Goal: Check status: Check status

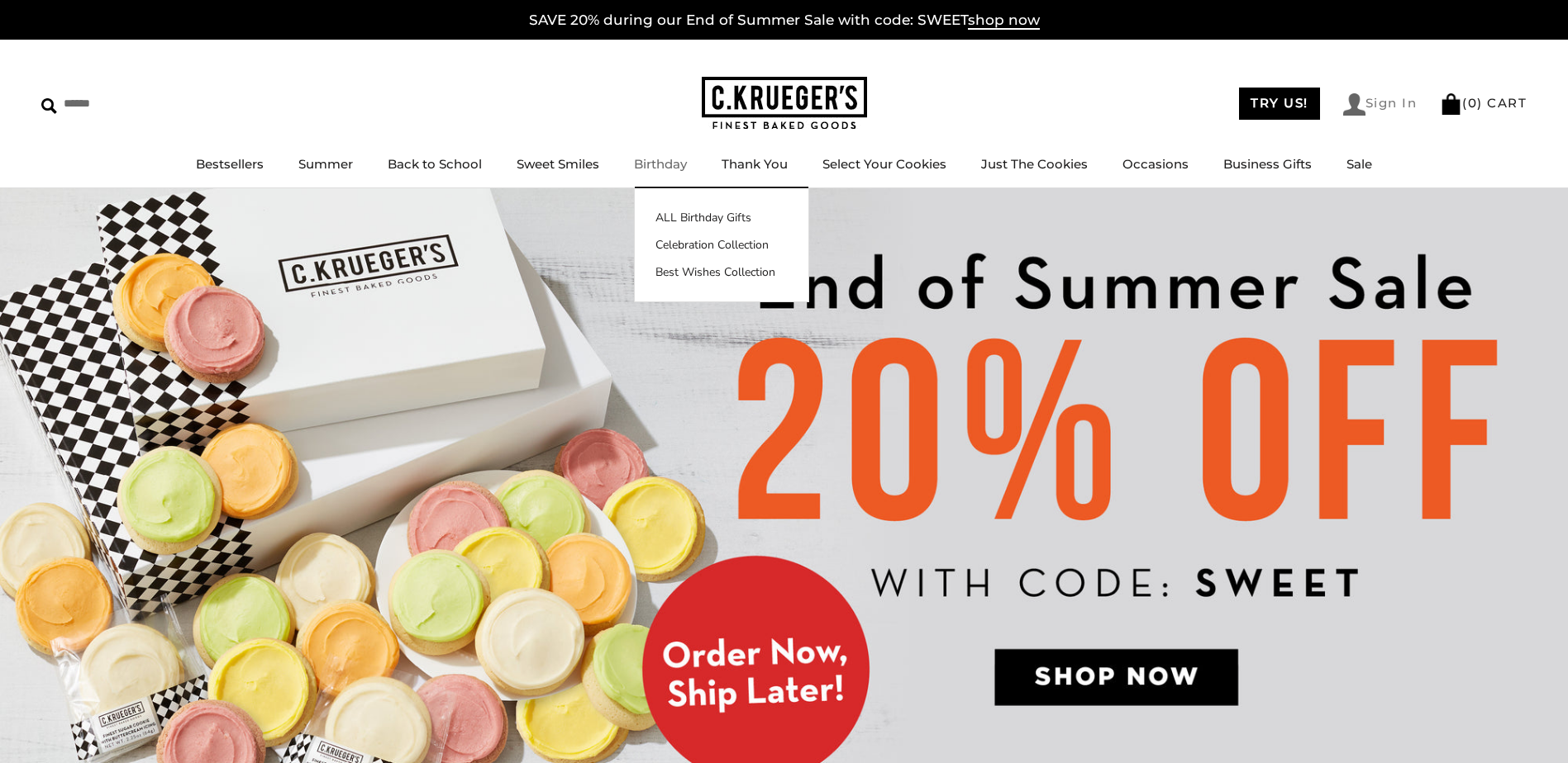
click at [1380, 102] on link "Sign In" at bounding box center [1380, 105] width 74 height 22
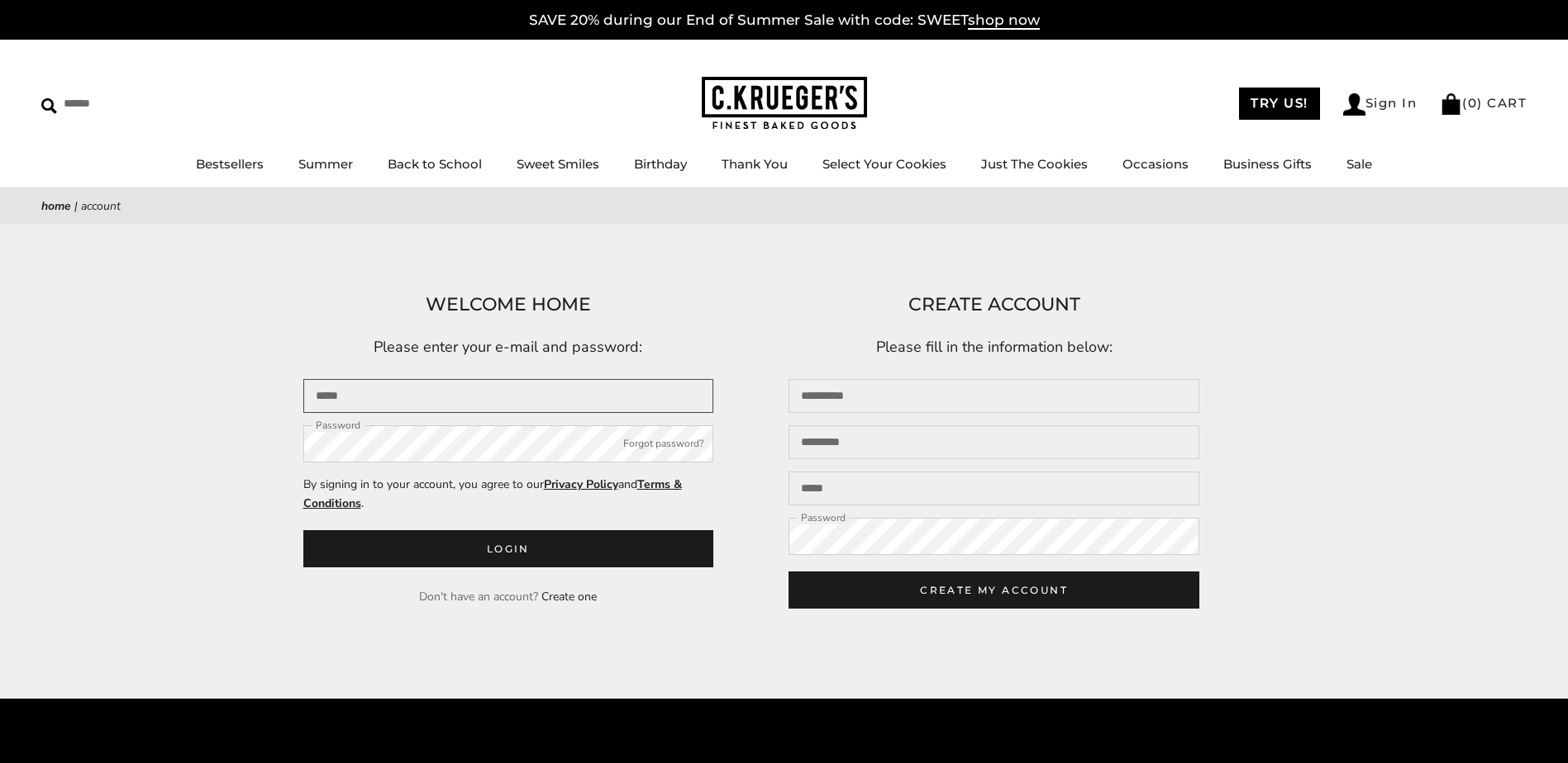
click at [331, 396] on input "Email" at bounding box center [509, 396] width 411 height 34
click at [410, 406] on input "Email" at bounding box center [509, 396] width 411 height 34
type input "**********"
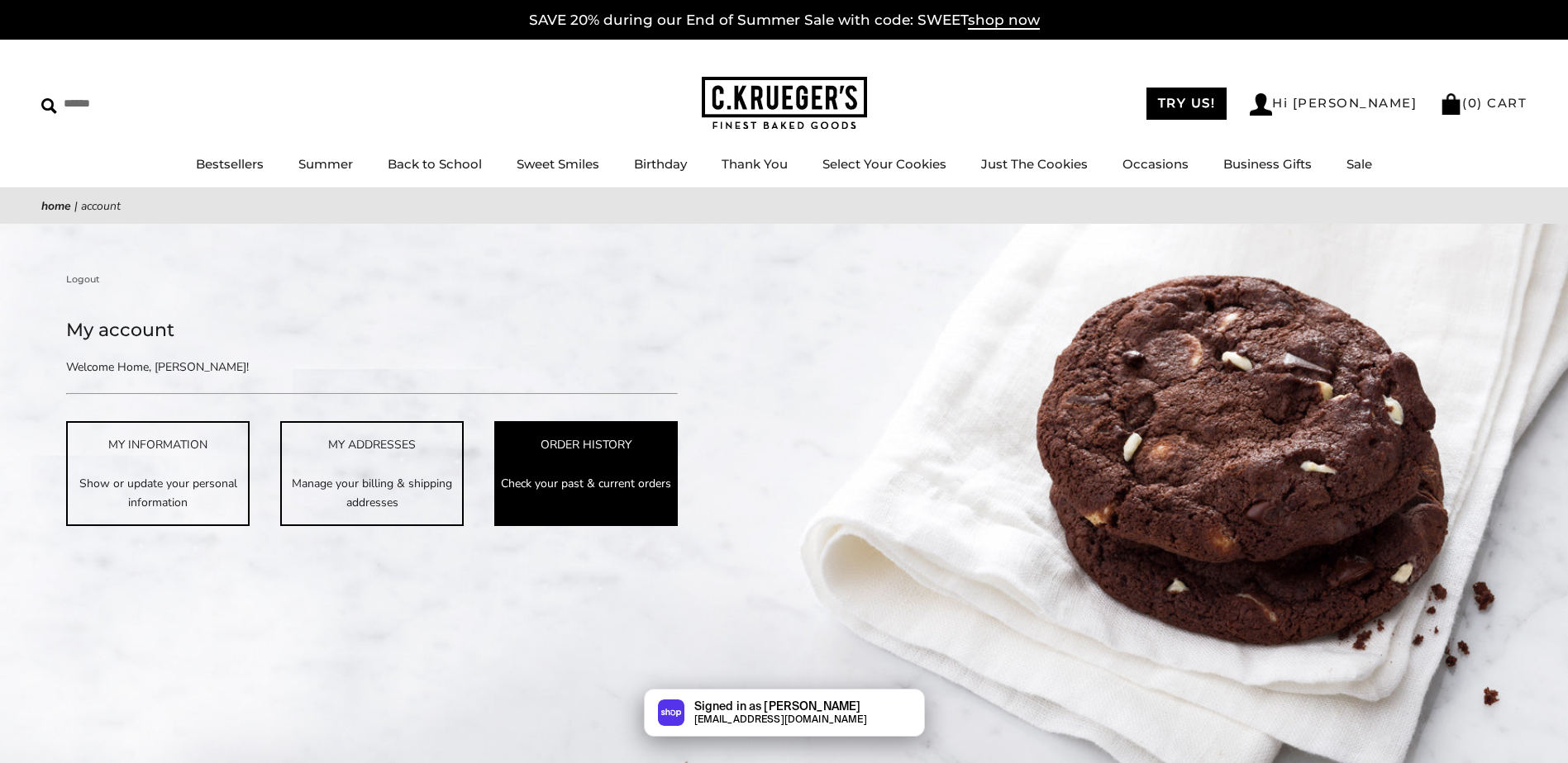
click at [638, 432] on link "ORDER HISTORY Check your past & current orders" at bounding box center [586, 473] width 184 height 104
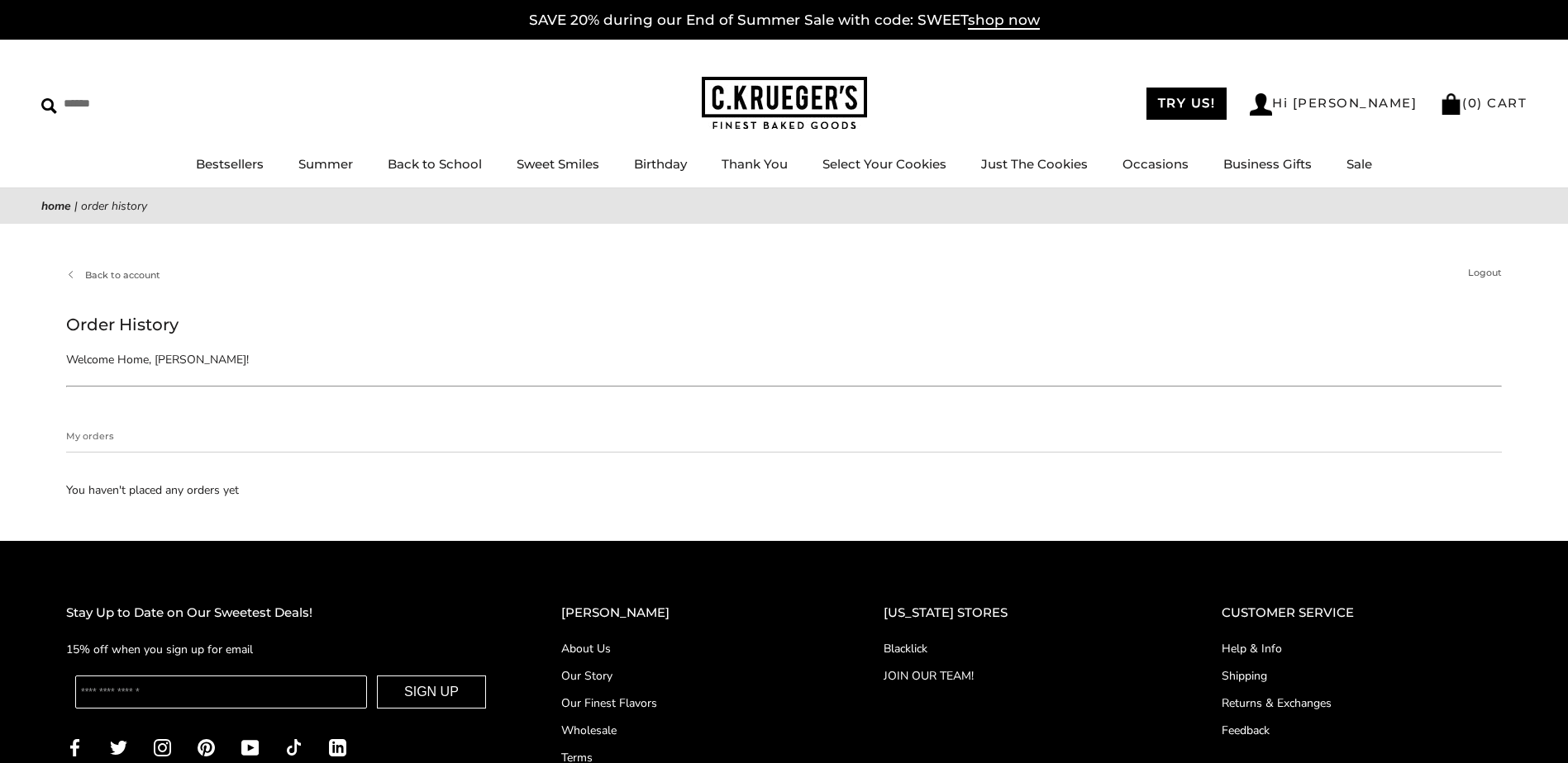
click at [84, 436] on h2 "My orders" at bounding box center [784, 440] width 1436 height 24
click at [114, 499] on p "You haven't placed any orders yet" at bounding box center [784, 490] width 1436 height 19
